Goal: Information Seeking & Learning: Learn about a topic

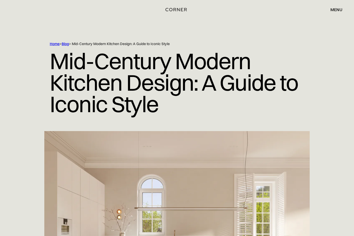
click at [337, 11] on div "menu" at bounding box center [336, 10] width 12 height 4
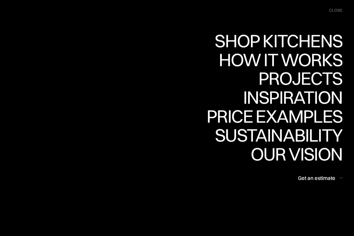
click at [327, 79] on div "Projects" at bounding box center [300, 78] width 84 height 18
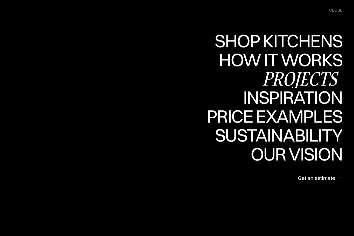
click at [337, 9] on div "close" at bounding box center [335, 11] width 13 height 6
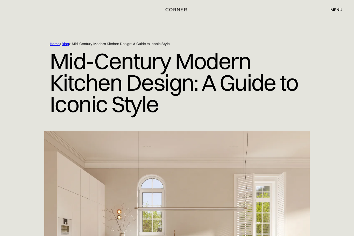
click at [339, 11] on div "menu" at bounding box center [336, 10] width 12 height 4
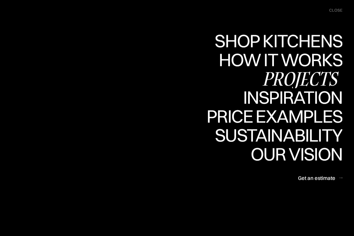
click at [326, 98] on div "Inspiration" at bounding box center [289, 97] width 106 height 18
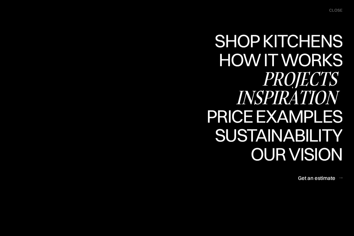
click at [338, 9] on div "close" at bounding box center [335, 11] width 13 height 6
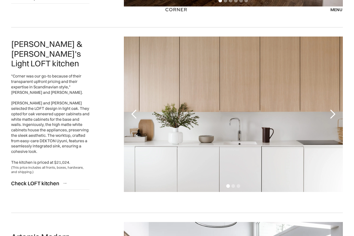
scroll to position [410, 0]
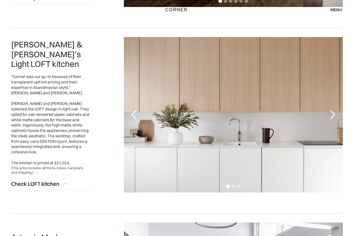
click at [332, 114] on div "next slide" at bounding box center [332, 115] width 10 height 10
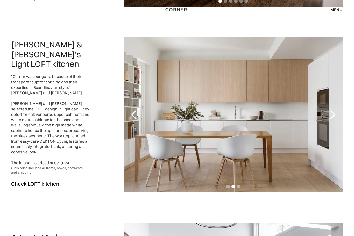
click at [134, 116] on div "previous slide" at bounding box center [134, 115] width 10 height 10
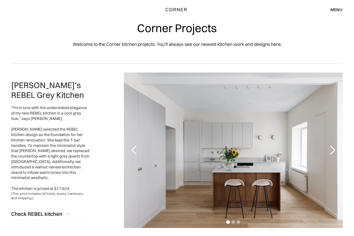
scroll to position [0, 0]
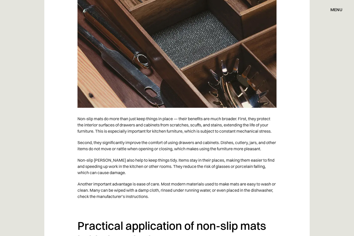
scroll to position [1576, 0]
